Goal: Transaction & Acquisition: Obtain resource

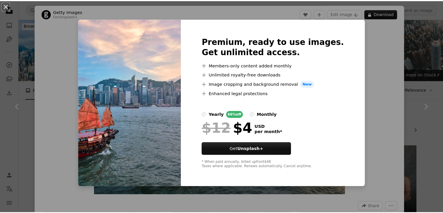
scroll to position [1562, 0]
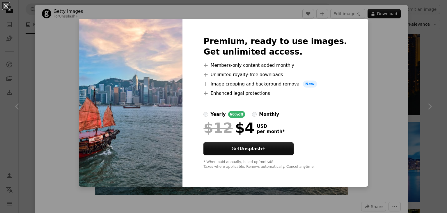
click at [375, 65] on div "An X shape Premium, ready to use images. Get unlimited access. A plus sign Memb…" at bounding box center [223, 106] width 447 height 213
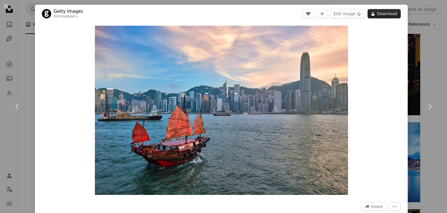
click at [379, 15] on button "A lock Download" at bounding box center [384, 13] width 33 height 9
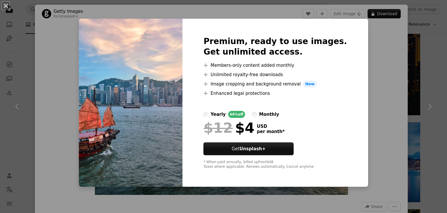
drag, startPoint x: 367, startPoint y: 62, endPoint x: 423, endPoint y: 70, distance: 57.4
click at [423, 70] on div "An X shape Premium, ready to use images. Get unlimited access. A plus sign Memb…" at bounding box center [223, 106] width 447 height 213
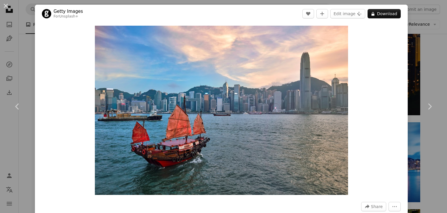
click at [423, 70] on div "An X shape Chevron left Chevron right Getty Images For Unsplash+ A heart A plus…" at bounding box center [223, 106] width 447 height 213
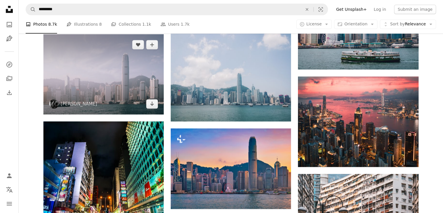
scroll to position [557, 0]
